Goal: Check status: Check status

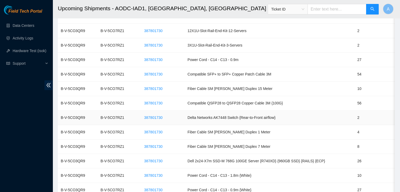
scroll to position [630, 0]
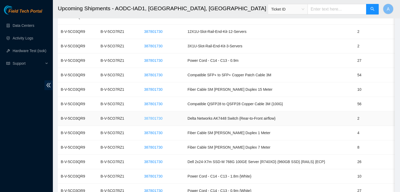
click at [163, 116] on span "387801730" at bounding box center [153, 119] width 18 height 6
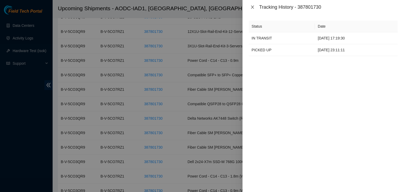
click at [252, 5] on button "Close" at bounding box center [252, 7] width 7 height 5
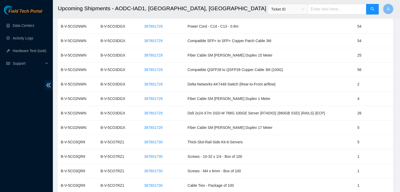
scroll to position [429, 0]
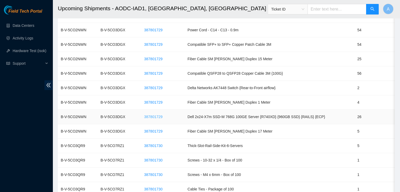
click at [151, 115] on span "387801729" at bounding box center [153, 117] width 18 height 6
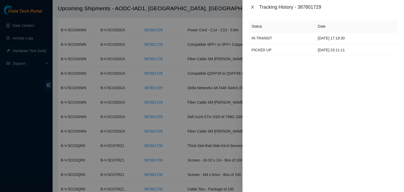
click at [252, 9] on icon "close" at bounding box center [253, 7] width 4 height 4
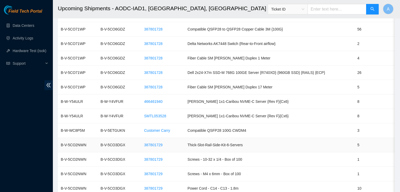
scroll to position [197, 0]
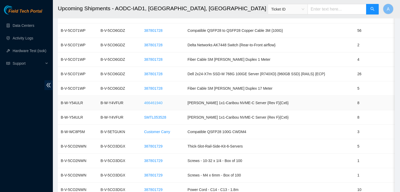
click at [155, 101] on span "466461940" at bounding box center [153, 103] width 18 height 6
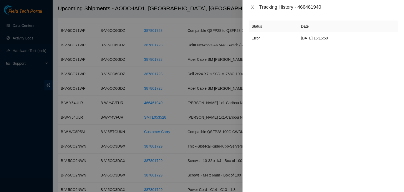
click at [255, 6] on button "Close" at bounding box center [252, 7] width 7 height 5
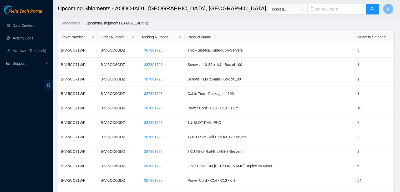
scroll to position [0, 0]
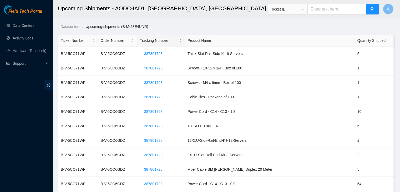
click at [182, 41] on div "Tracking Number" at bounding box center [161, 41] width 42 height 6
click at [179, 39] on div "Tracking Number" at bounding box center [161, 41] width 42 height 6
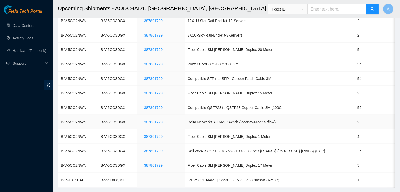
scroll to position [1016, 0]
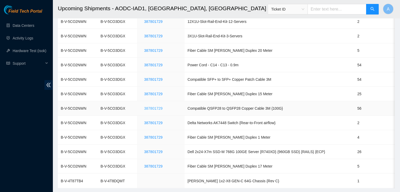
click at [156, 106] on span "387801729" at bounding box center [153, 109] width 18 height 6
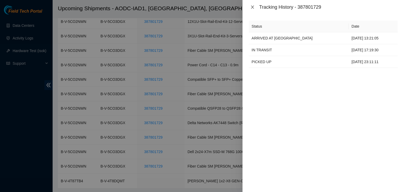
click at [252, 6] on icon "close" at bounding box center [253, 7] width 4 height 4
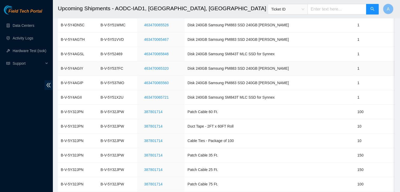
scroll to position [155, 0]
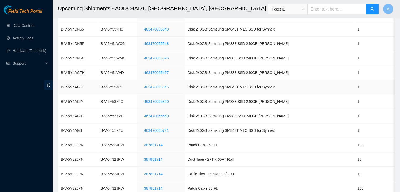
click at [166, 88] on span "463470065846" at bounding box center [156, 87] width 24 height 6
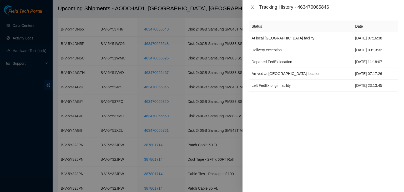
click at [251, 7] on icon "close" at bounding box center [253, 7] width 4 height 4
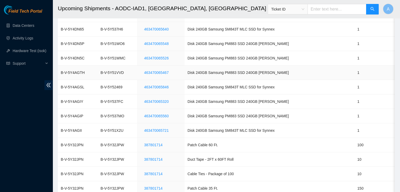
scroll to position [0, 0]
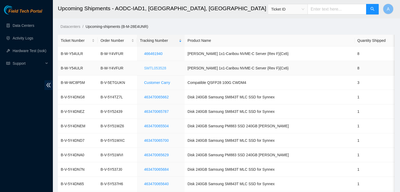
click at [163, 67] on span "SMTL053528" at bounding box center [155, 68] width 22 height 6
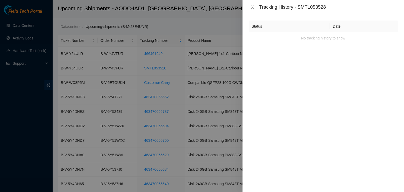
click at [252, 8] on icon "close" at bounding box center [253, 7] width 4 height 4
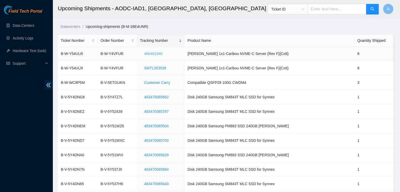
click at [163, 53] on span "466461940" at bounding box center [153, 54] width 18 height 6
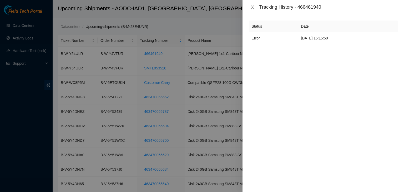
click at [251, 8] on icon "close" at bounding box center [253, 7] width 4 height 4
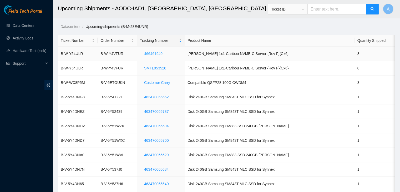
click at [154, 54] on span "466461940" at bounding box center [153, 54] width 18 height 6
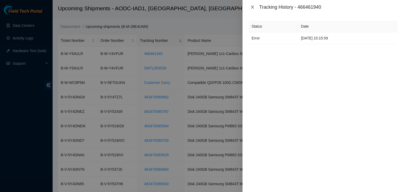
click at [252, 9] on icon "close" at bounding box center [253, 7] width 4 height 4
